Goal: Task Accomplishment & Management: Use online tool/utility

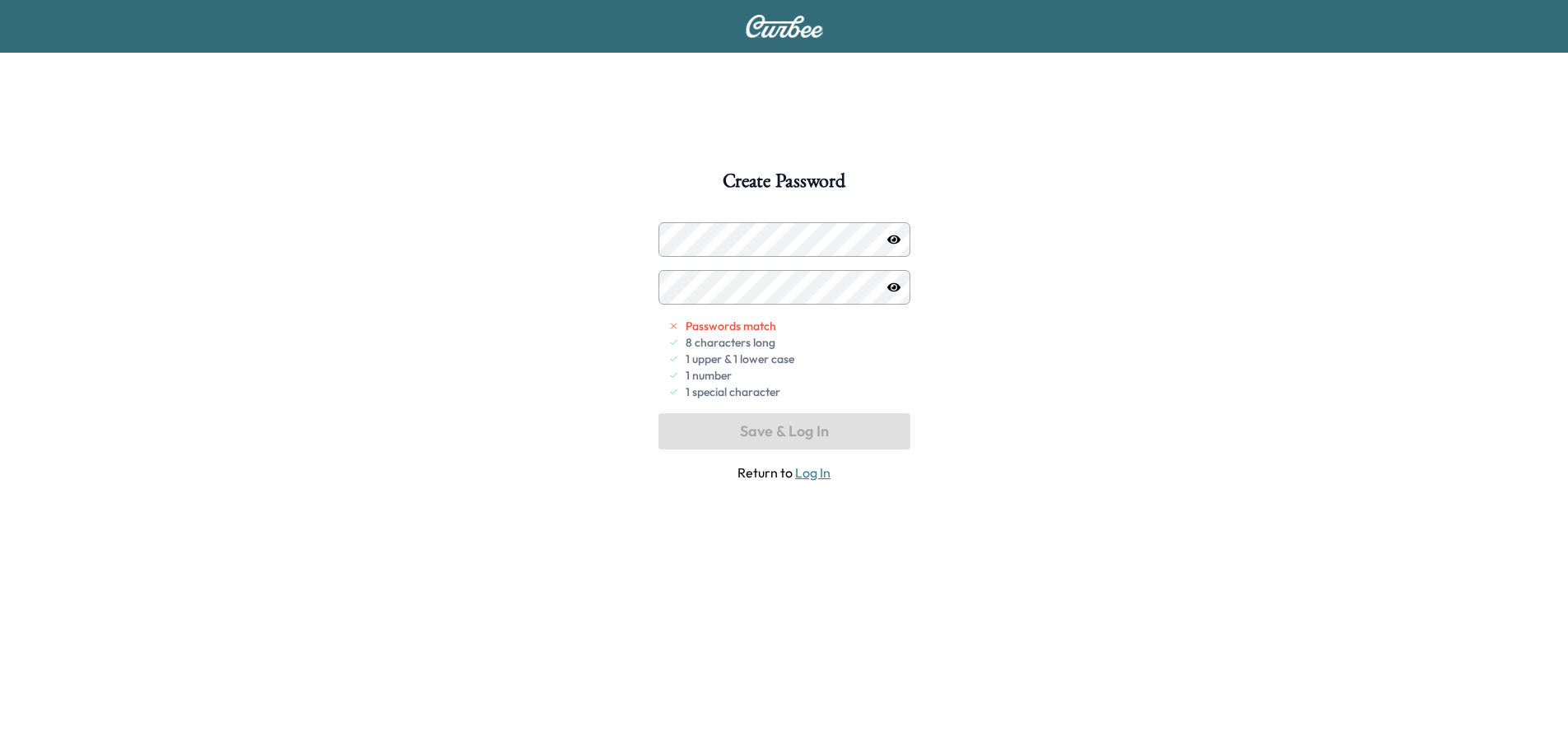
click at [898, 244] on icon "button" at bounding box center [894, 239] width 13 height 13
click at [813, 431] on button "Save & Log In" at bounding box center [784, 431] width 252 height 36
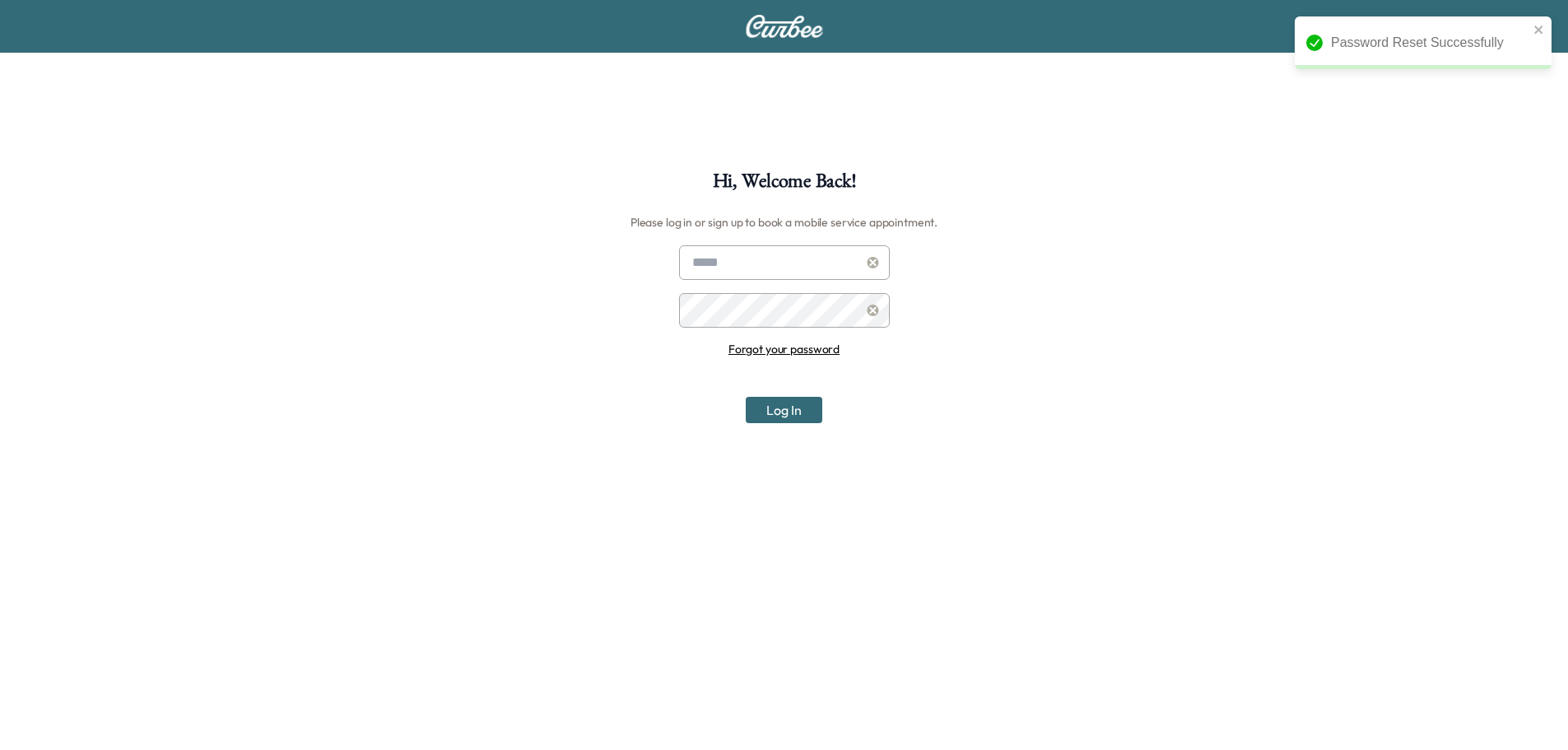
click at [742, 252] on input "text" at bounding box center [784, 263] width 211 height 35
click at [788, 260] on input "text" at bounding box center [784, 263] width 211 height 35
type input "**********"
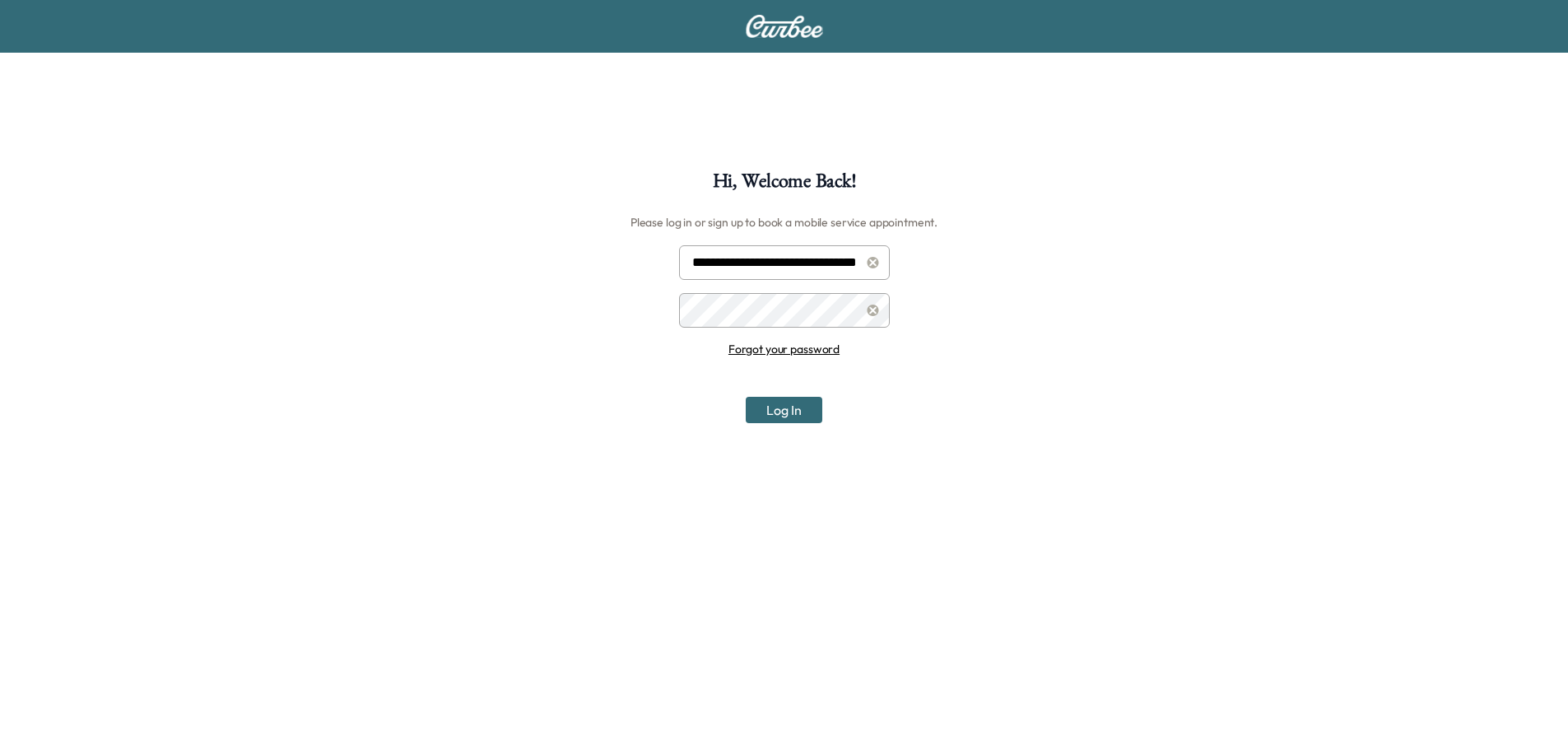
click at [806, 405] on button "Log In" at bounding box center [784, 409] width 77 height 26
